Goal: Find specific page/section: Find specific page/section

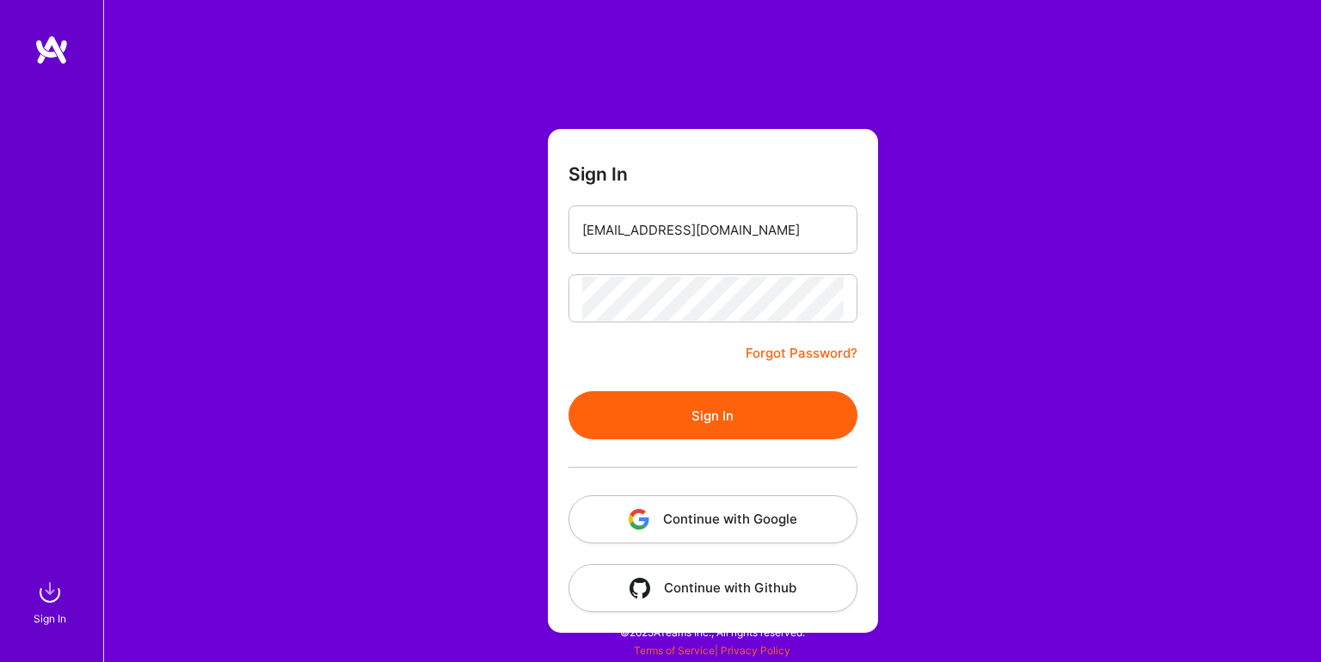
click at [685, 422] on button "Sign In" at bounding box center [713, 415] width 289 height 48
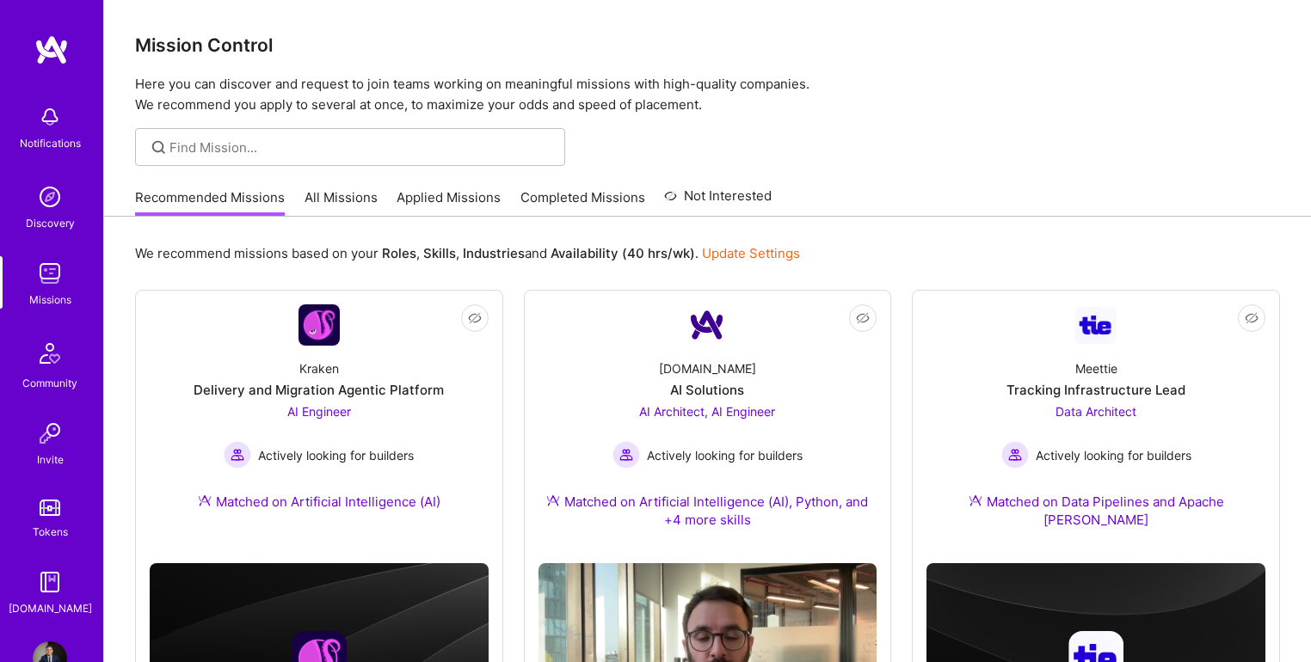
click at [43, 102] on img at bounding box center [50, 117] width 34 height 34
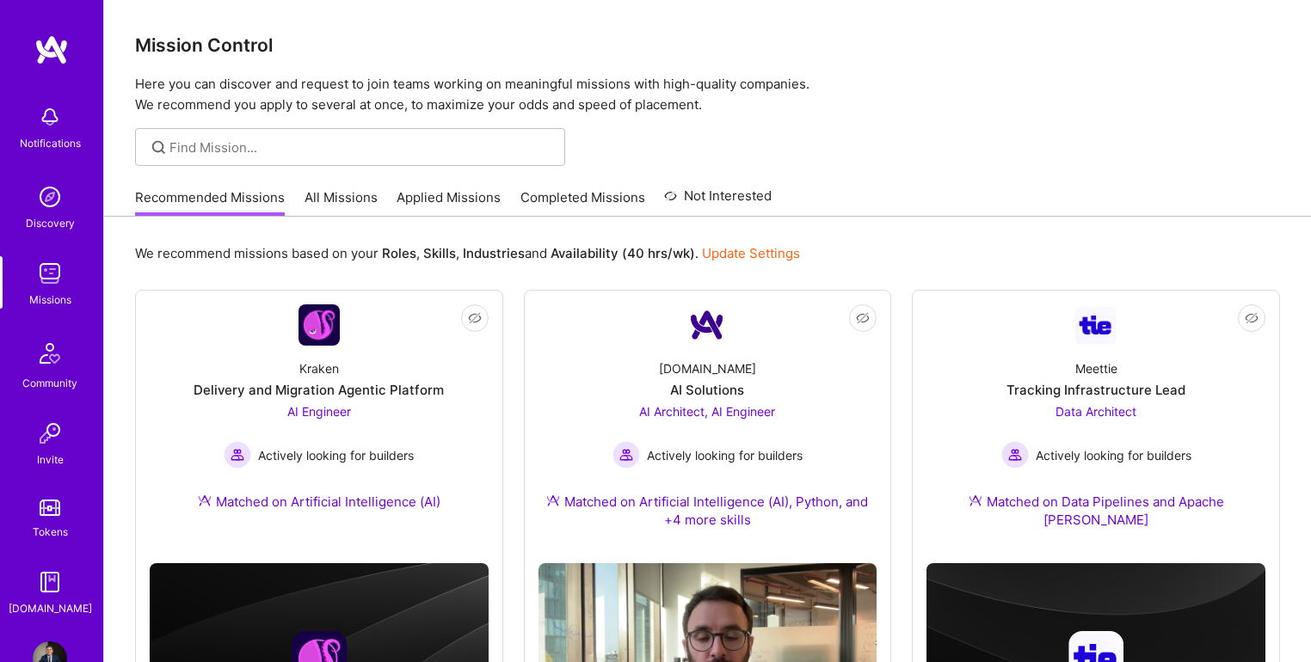
click at [427, 189] on link "Applied Missions" at bounding box center [449, 202] width 104 height 28
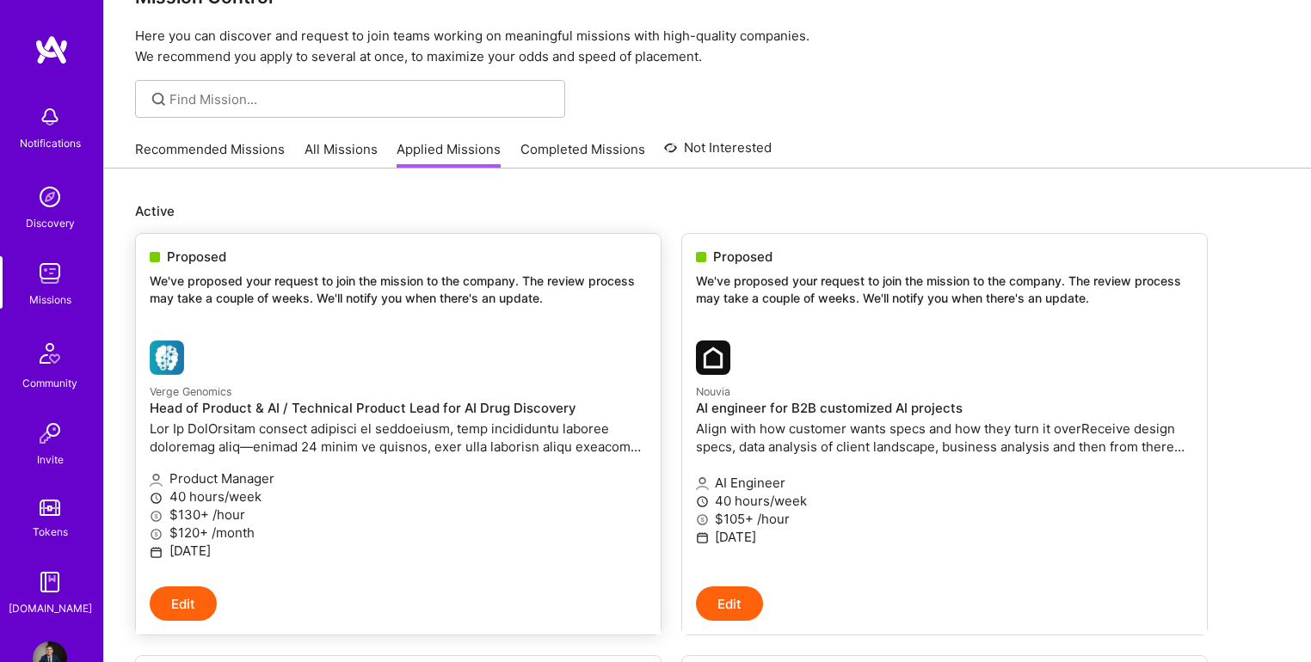
scroll to position [46, 0]
